Goal: Task Accomplishment & Management: Complete application form

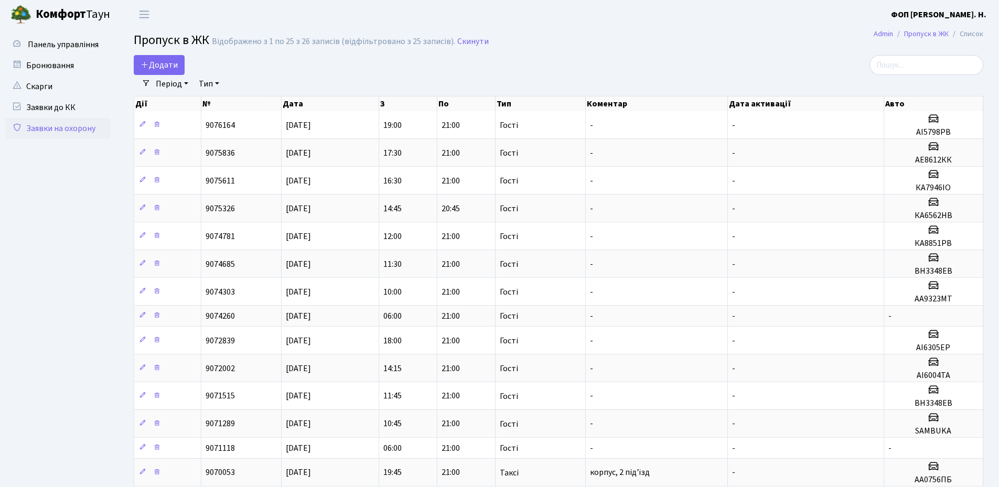
select select "25"
click at [163, 64] on span "Додати" at bounding box center [159, 65] width 37 height 12
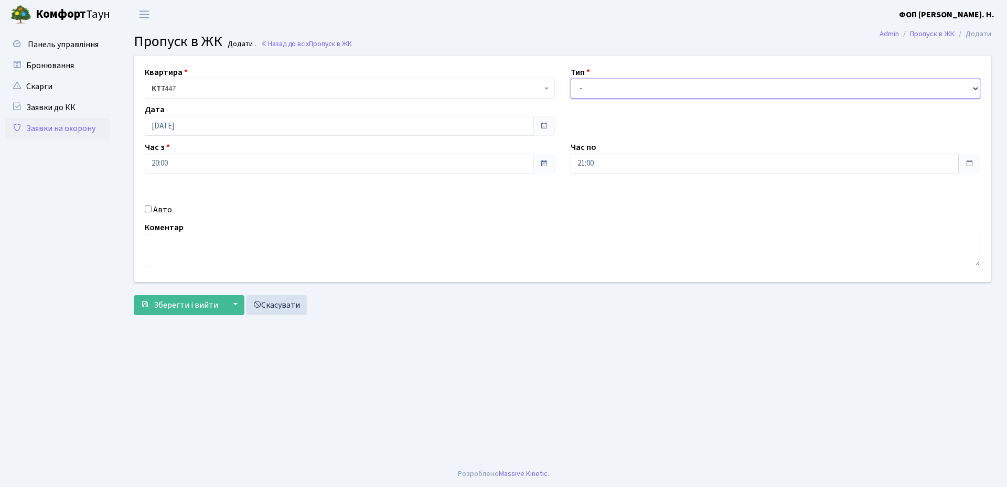
click at [626, 91] on select "- Доставка Таксі Гості Сервіс" at bounding box center [775, 89] width 410 height 20
select select "3"
click at [570, 79] on select "- Доставка Таксі Гості Сервіс" at bounding box center [775, 89] width 410 height 20
click at [170, 214] on label "Авто" at bounding box center [162, 209] width 19 height 13
click at [152, 212] on input "Авто" at bounding box center [148, 209] width 7 height 7
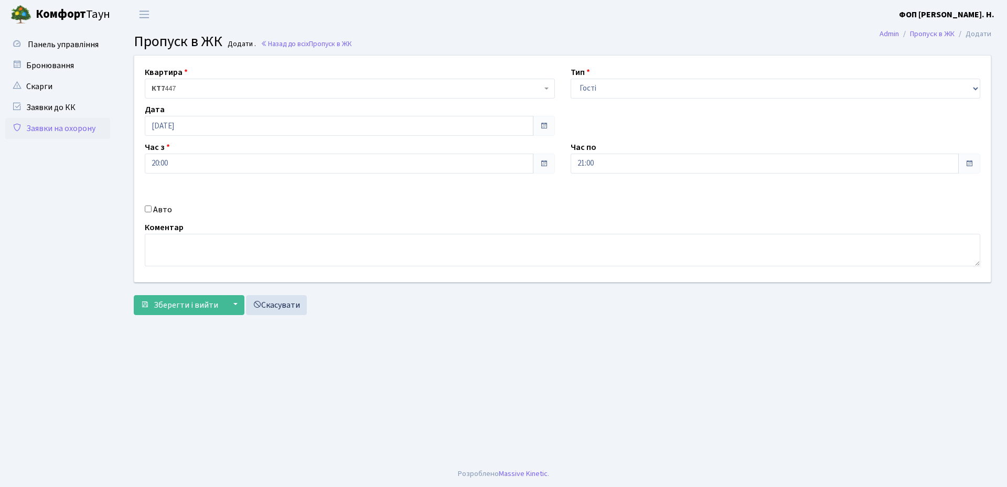
checkbox input "true"
click at [652, 203] on input "text" at bounding box center [775, 201] width 410 height 20
click at [597, 204] on input "text" at bounding box center [775, 201] width 410 height 20
type input "ф"
type input "АА9966ВК"
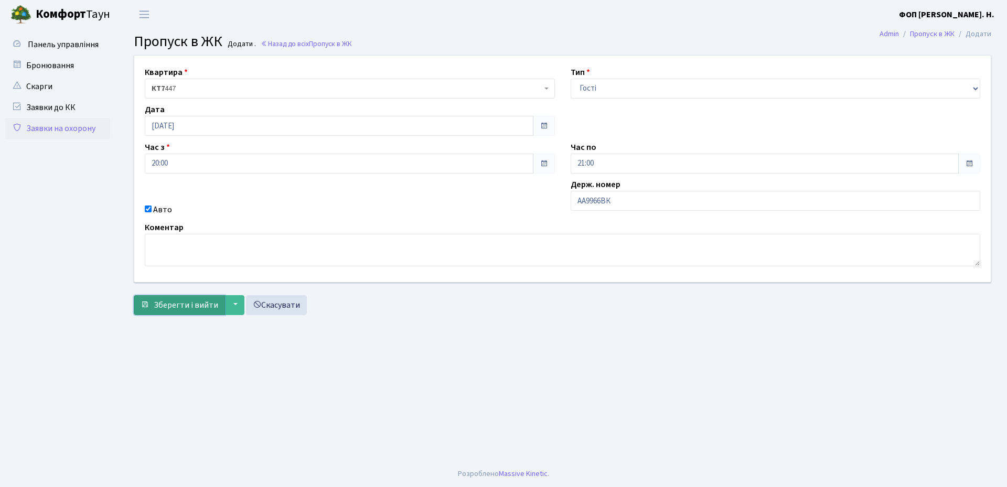
click at [220, 306] on button "Зберегти і вийти" at bounding box center [179, 305] width 91 height 20
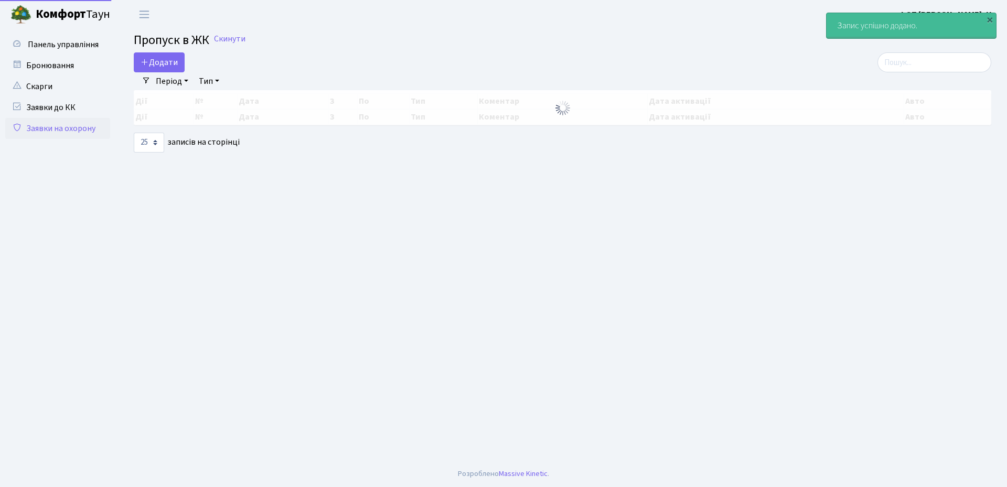
select select "25"
